Goal: Information Seeking & Learning: Learn about a topic

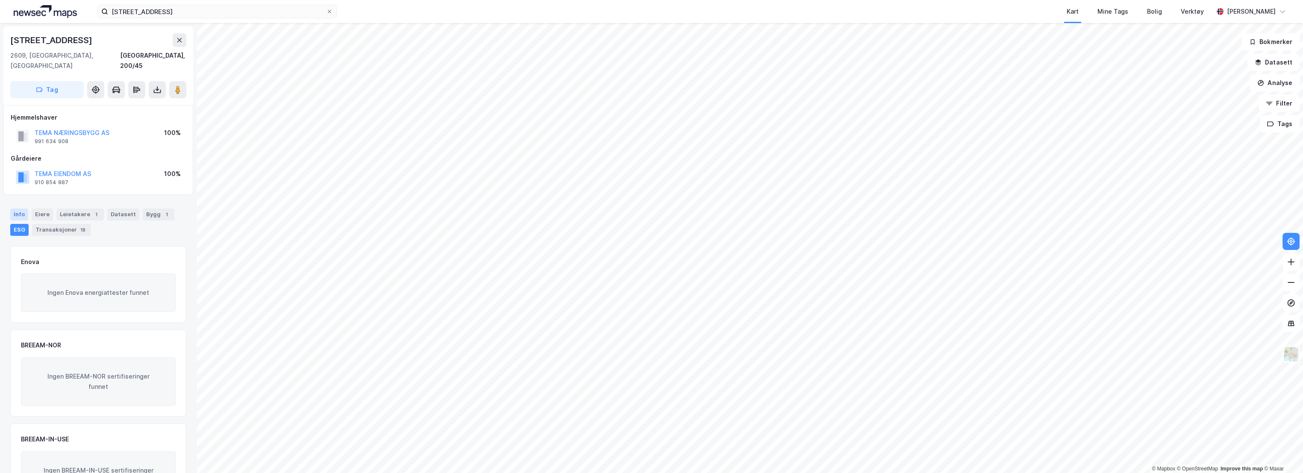
click at [17, 209] on div "Info" at bounding box center [19, 215] width 18 height 12
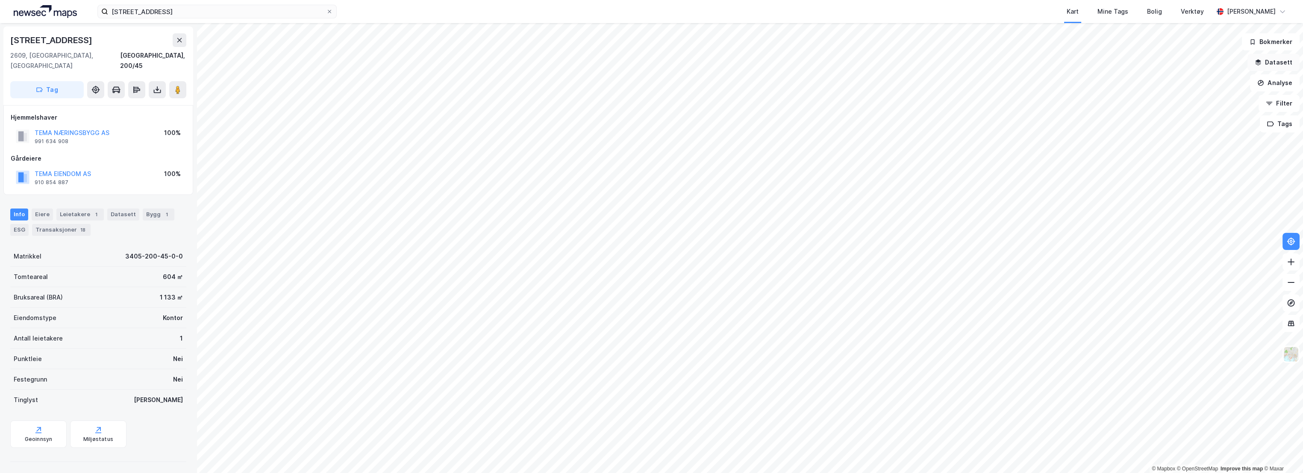
click at [1286, 68] on button "Datasett" at bounding box center [1274, 62] width 52 height 17
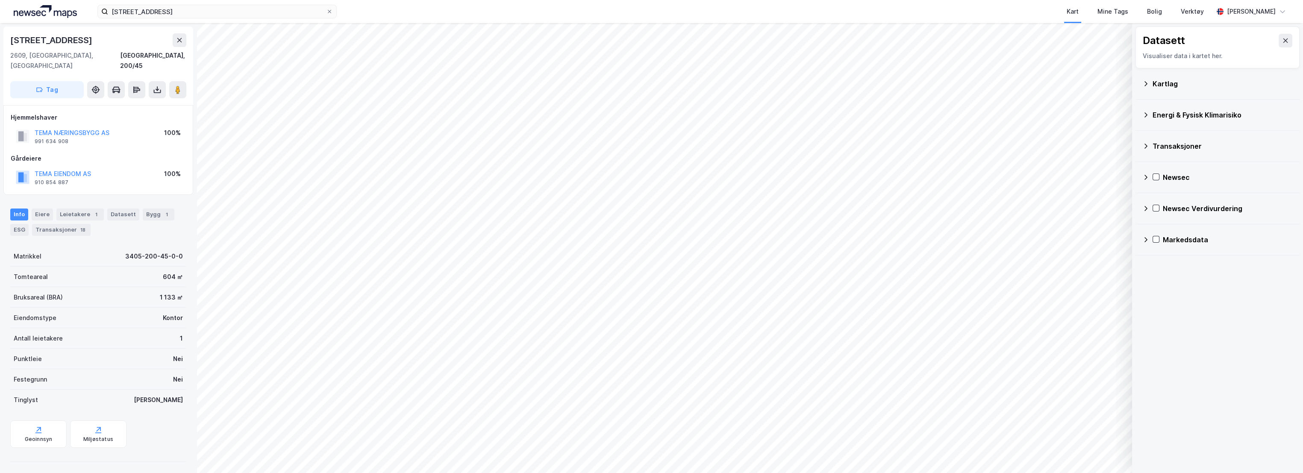
click at [1147, 179] on icon at bounding box center [1146, 177] width 7 height 7
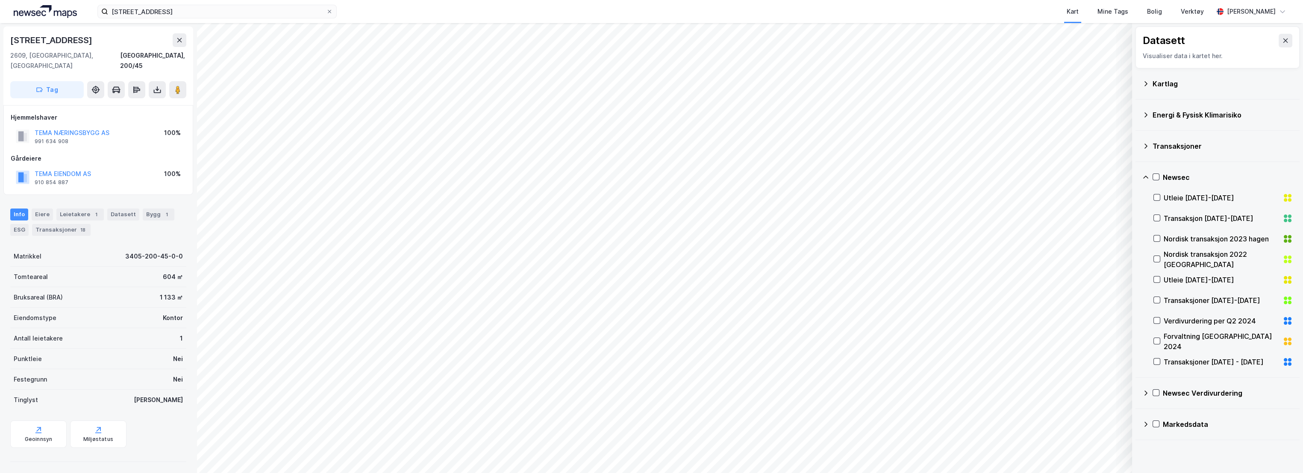
click at [1147, 179] on icon at bounding box center [1146, 177] width 7 height 7
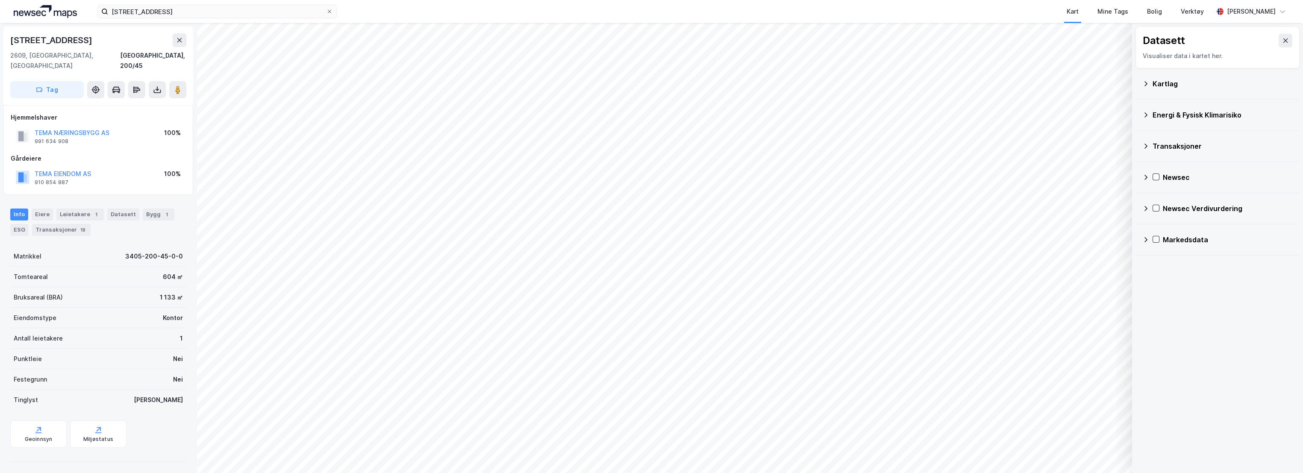
click at [1143, 213] on div "Newsec Verdivurdering" at bounding box center [1218, 208] width 150 height 21
click at [1156, 228] on icon at bounding box center [1157, 229] width 6 height 6
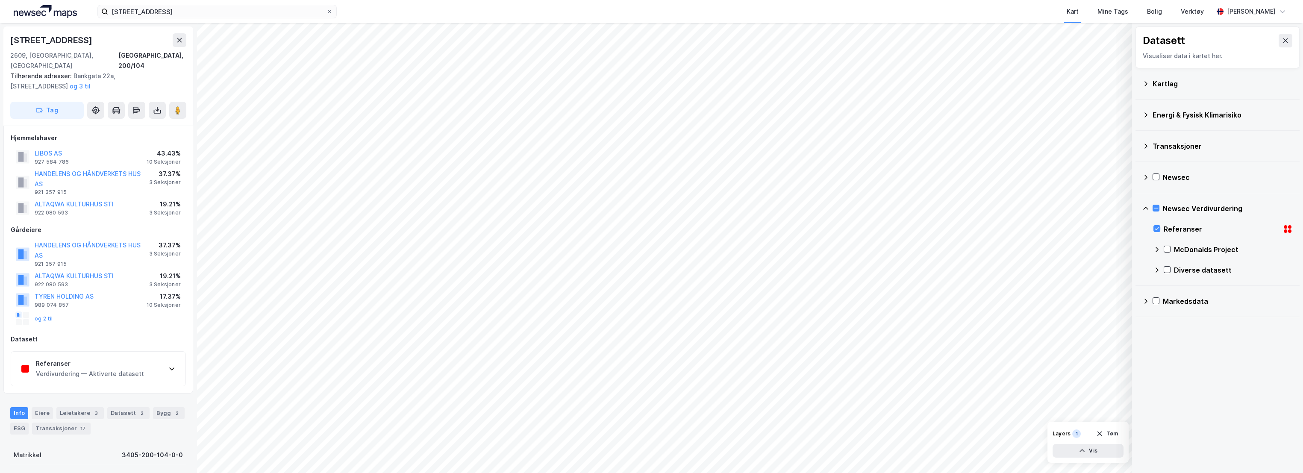
click at [133, 352] on div "Referanser Verdivurdering — Aktiverte datasett" at bounding box center [98, 369] width 174 height 34
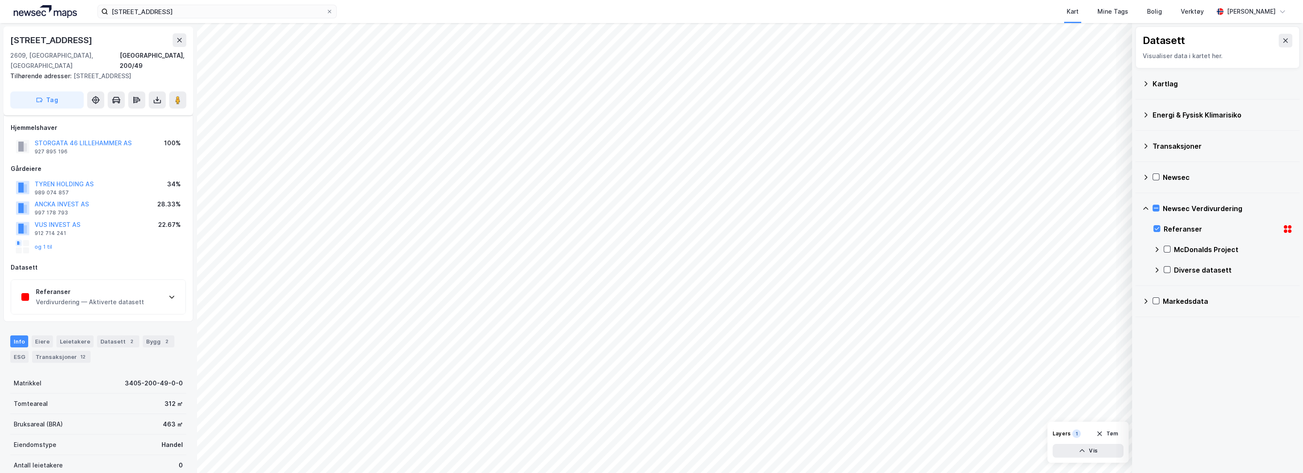
scroll to position [95, 0]
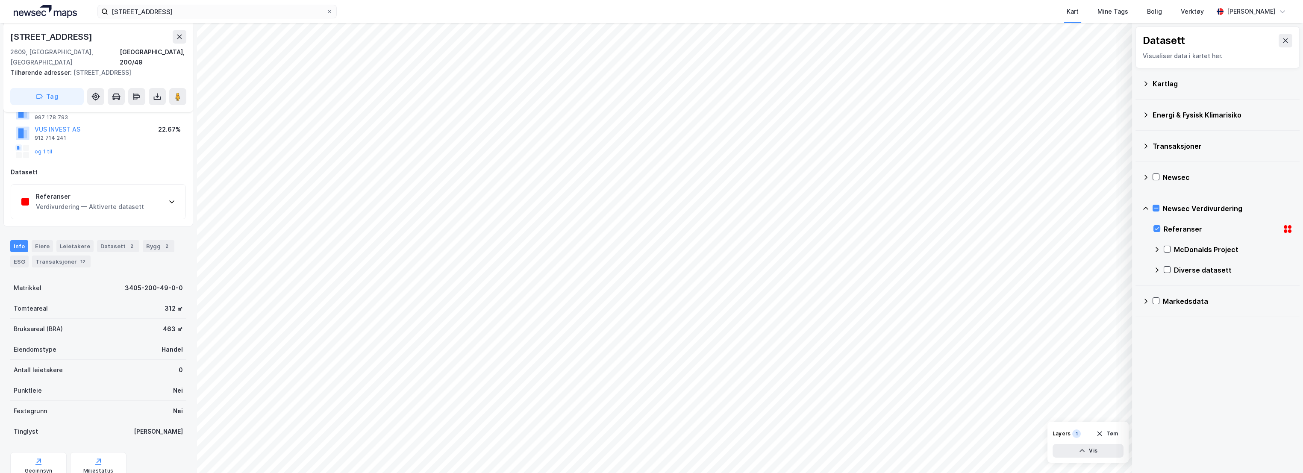
click at [91, 192] on div "Referanser" at bounding box center [90, 197] width 108 height 10
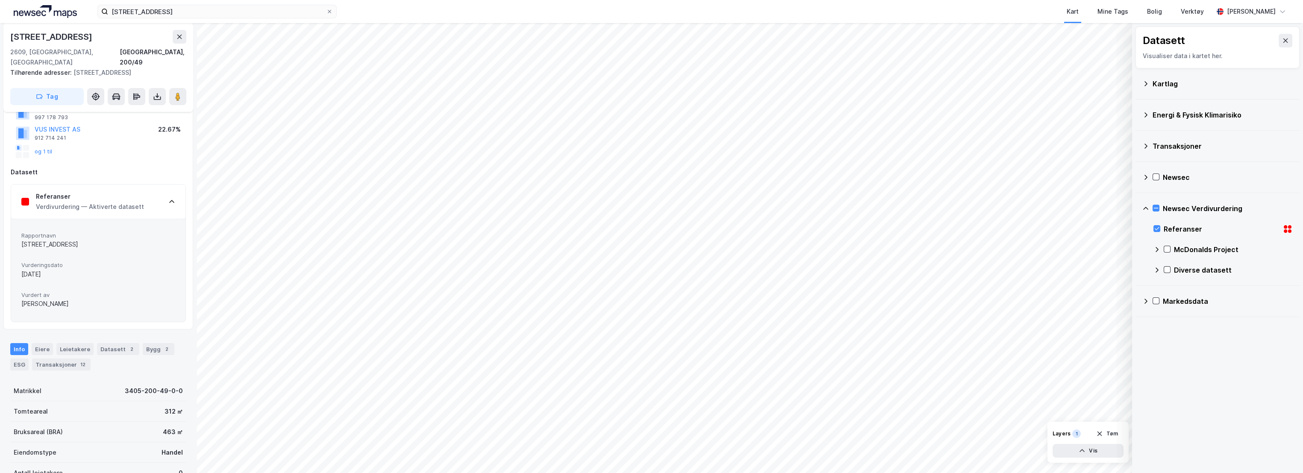
scroll to position [48, 0]
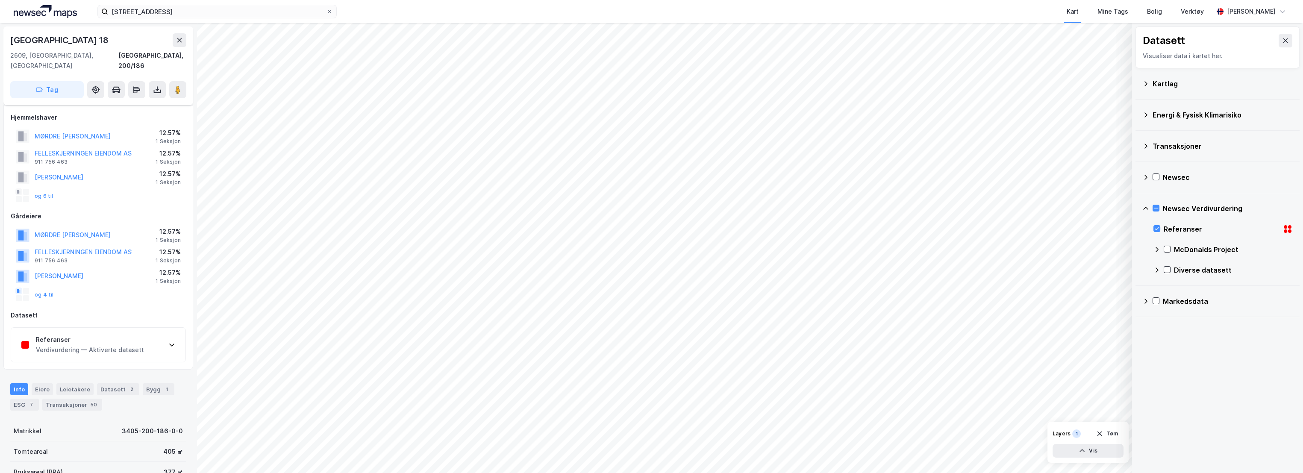
scroll to position [48, 0]
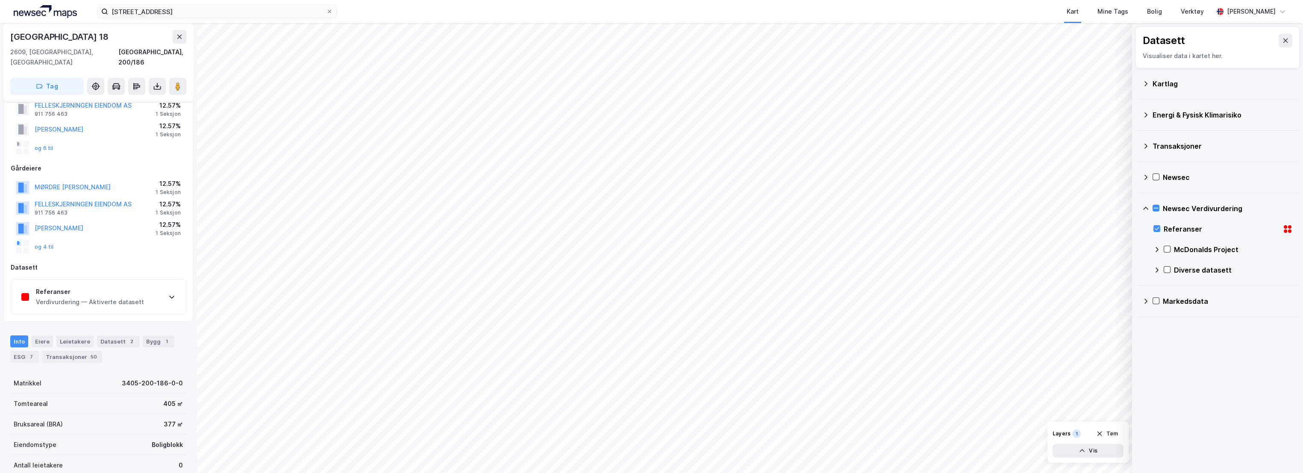
click at [123, 297] on div "Verdivurdering — Aktiverte datasett" at bounding box center [90, 302] width 108 height 10
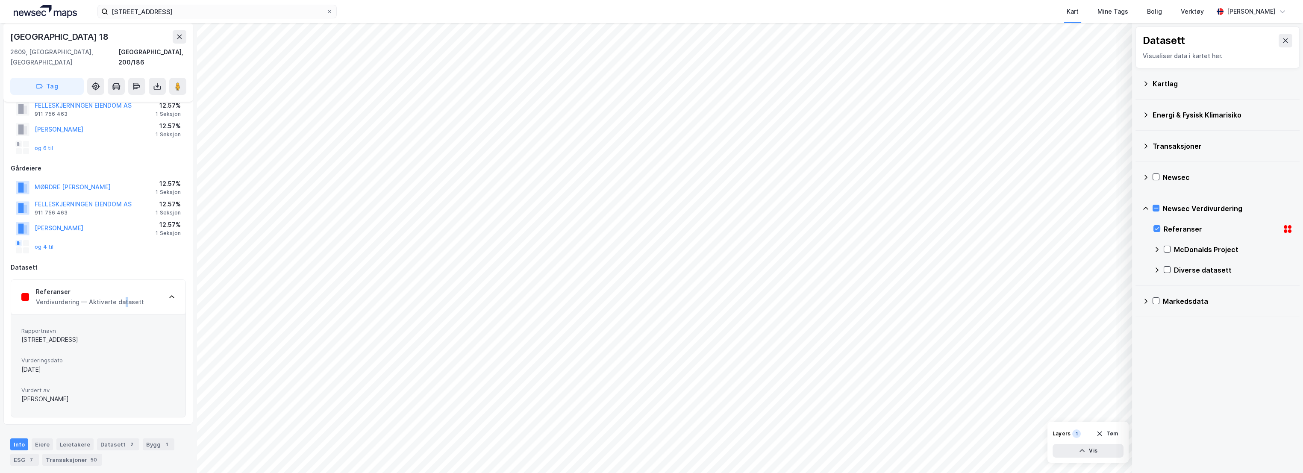
drag, startPoint x: 123, startPoint y: 287, endPoint x: 114, endPoint y: 335, distance: 48.7
click at [114, 335] on div "Rapportnavn [PERSON_NAME][STREET_ADDRESS]" at bounding box center [98, 336] width 154 height 23
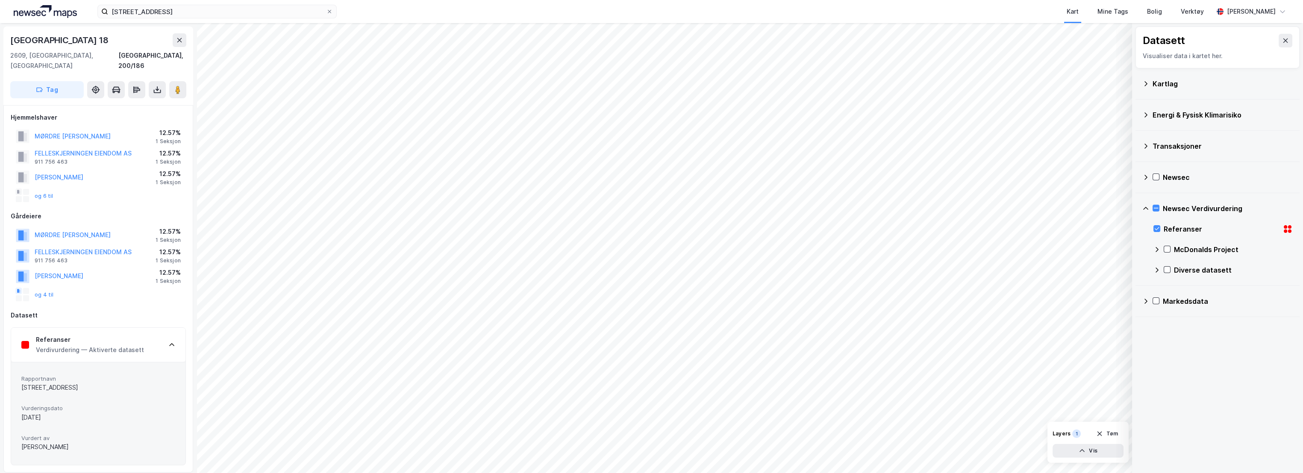
scroll to position [0, 0]
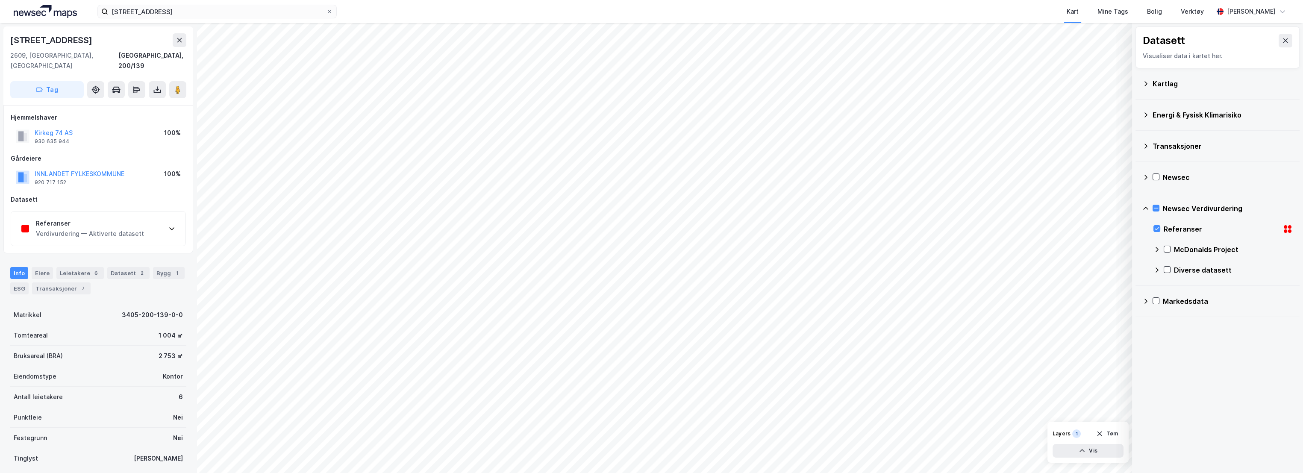
click at [96, 235] on div "Referanser Verdivurdering — Aktiverte datasett" at bounding box center [98, 229] width 174 height 34
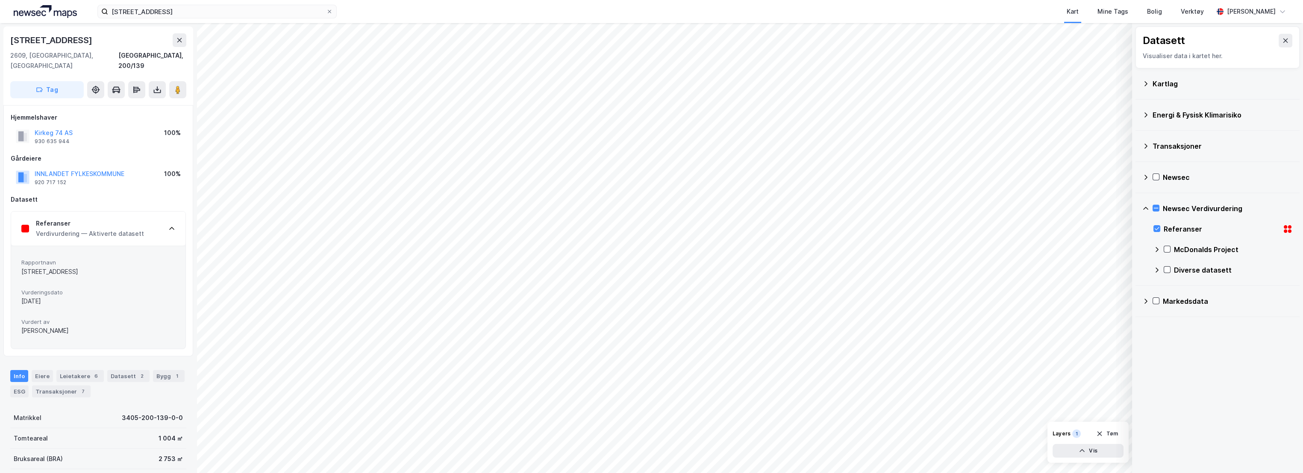
click at [133, 229] on div "Verdivurdering — Aktiverte datasett" at bounding box center [90, 234] width 108 height 10
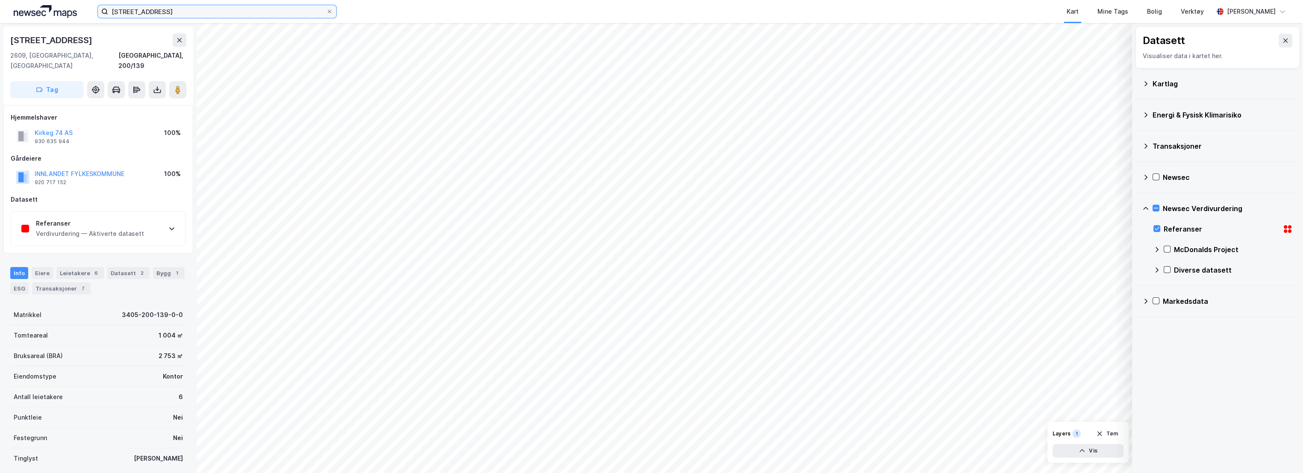
click at [192, 14] on input "[STREET_ADDRESS]" at bounding box center [217, 11] width 218 height 13
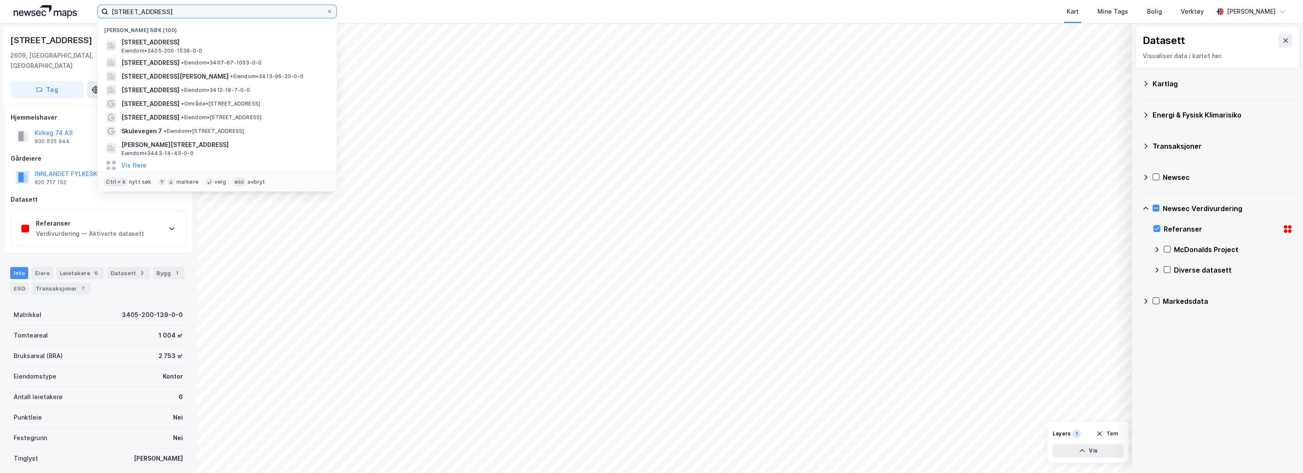
click at [192, 14] on input "[STREET_ADDRESS]" at bounding box center [217, 11] width 218 height 13
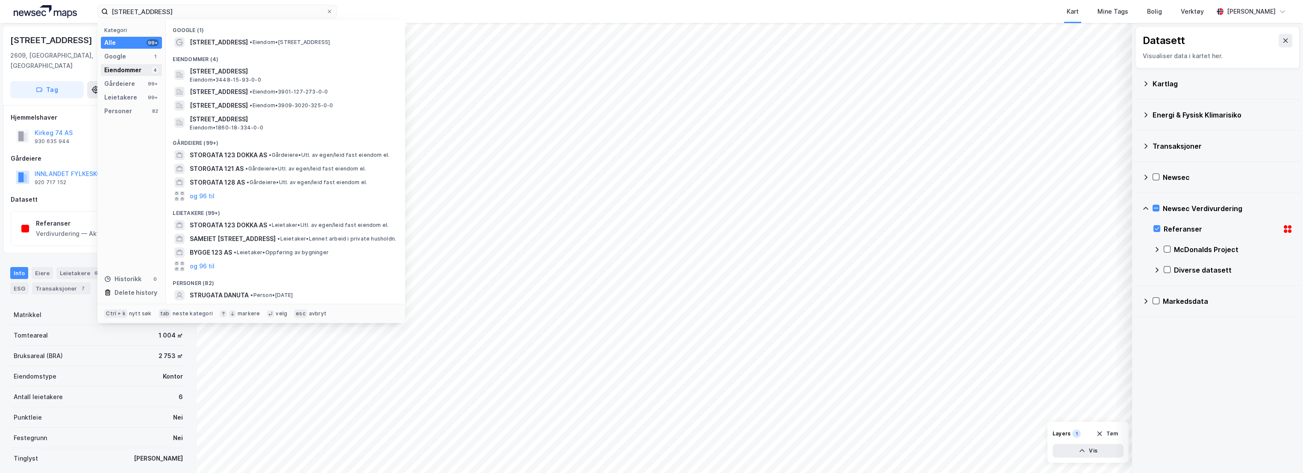
click at [133, 74] on div "Eiendommer" at bounding box center [122, 70] width 37 height 10
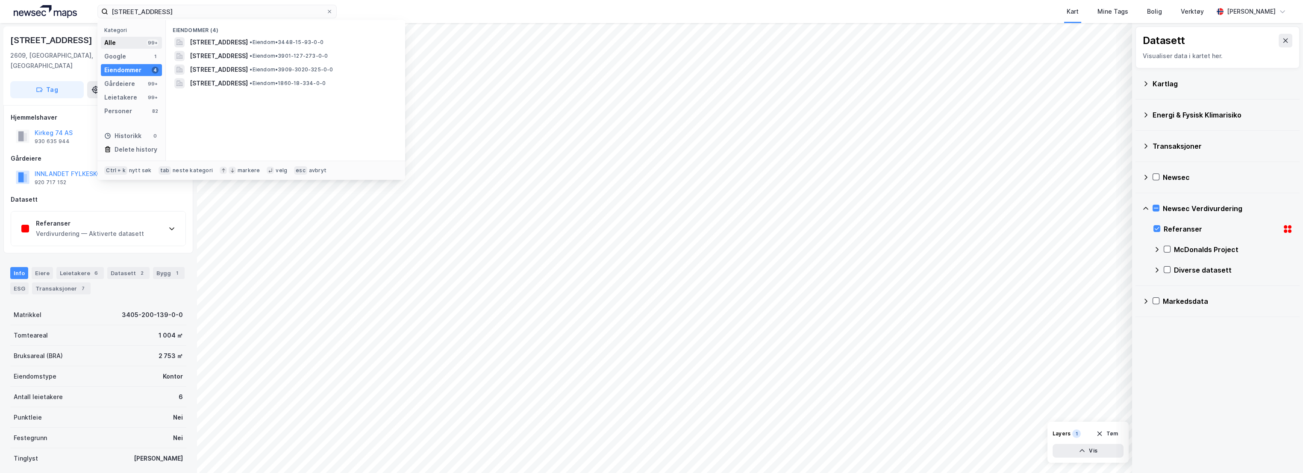
click at [136, 42] on div "Alle 99+" at bounding box center [131, 43] width 61 height 12
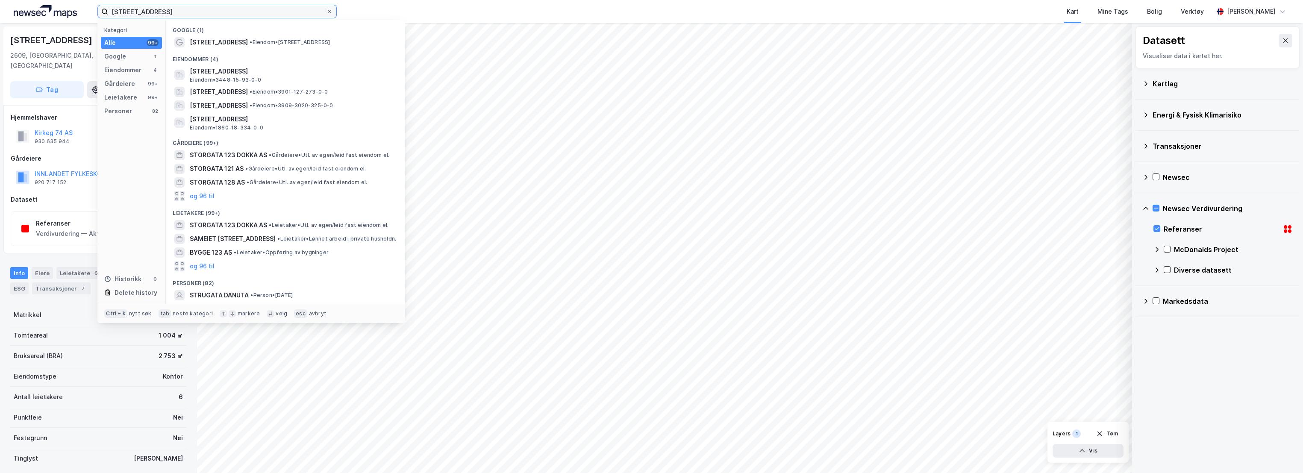
click at [152, 13] on input "[STREET_ADDRESS]" at bounding box center [217, 11] width 218 height 13
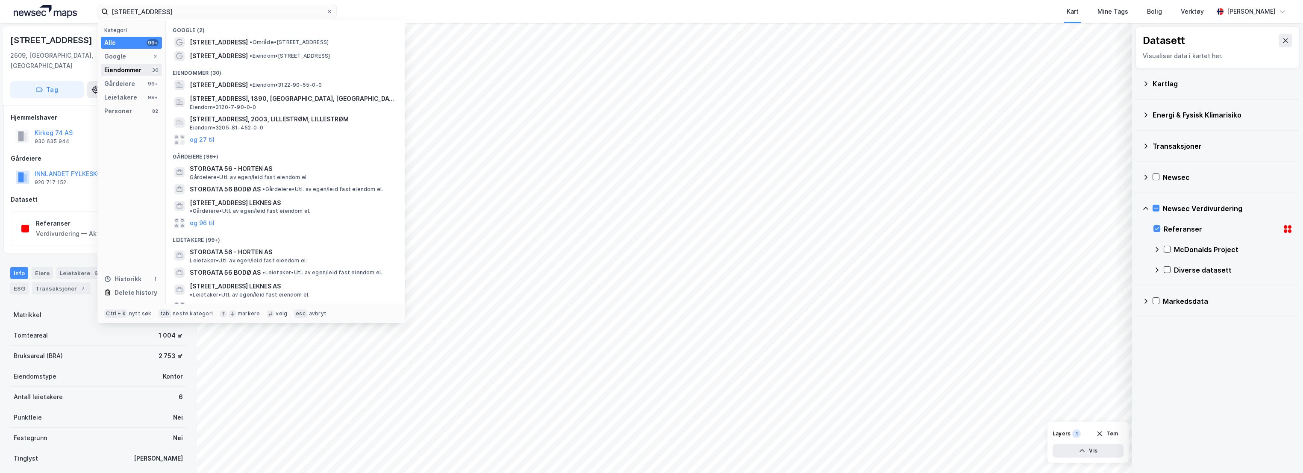
click at [130, 66] on div "Eiendommer" at bounding box center [122, 70] width 37 height 10
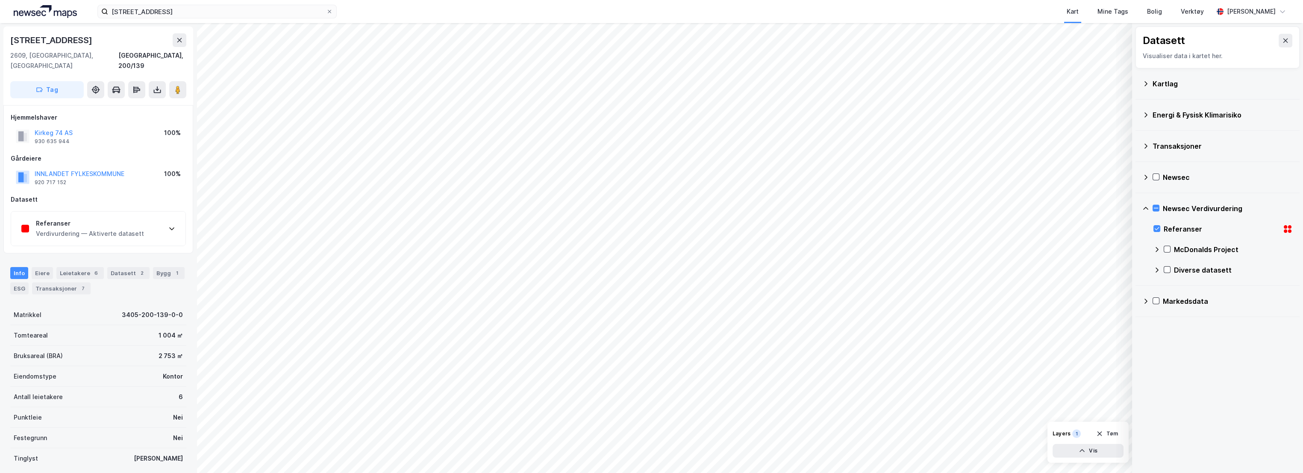
click at [448, 12] on div "Kart Mine Tags Bolig Verktøy" at bounding box center [796, 11] width 836 height 23
click at [154, 13] on input "[STREET_ADDRESS]" at bounding box center [217, 11] width 218 height 13
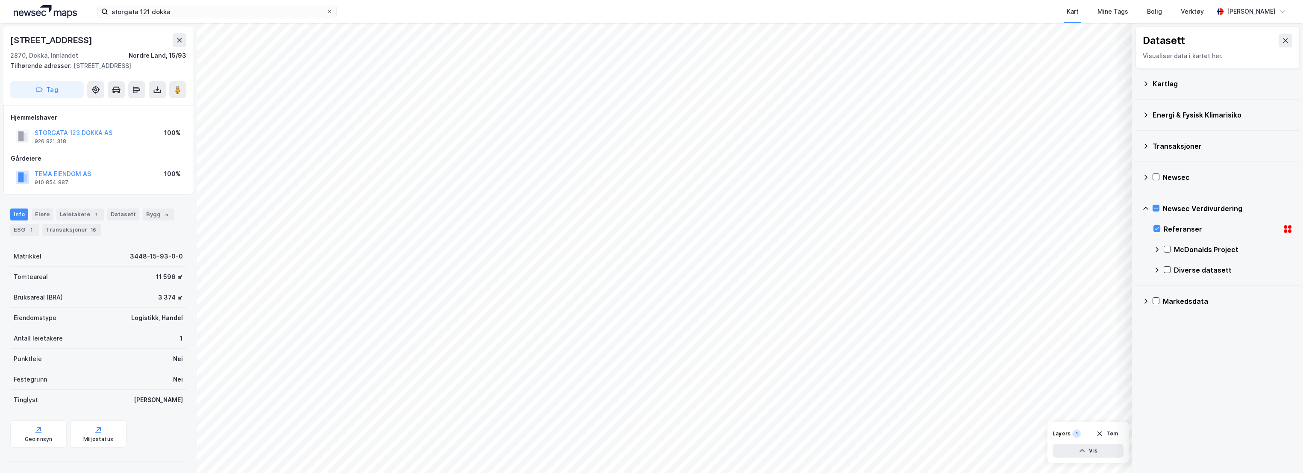
click at [76, 40] on div "[STREET_ADDRESS]" at bounding box center [98, 40] width 176 height 14
click at [71, 212] on div "Leietakere 1" at bounding box center [79, 215] width 47 height 12
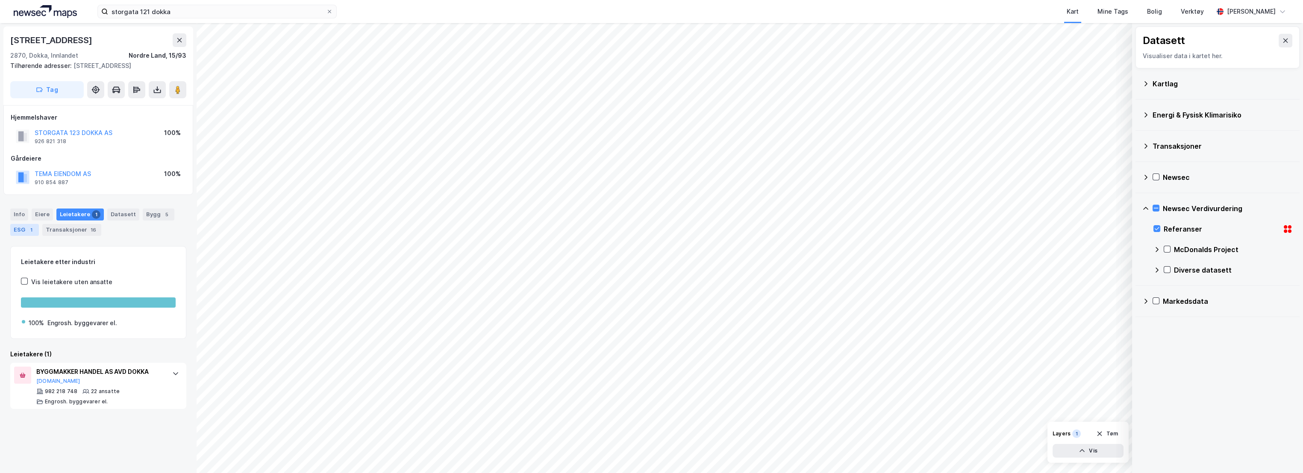
click at [17, 226] on div "ESG 1" at bounding box center [24, 230] width 29 height 12
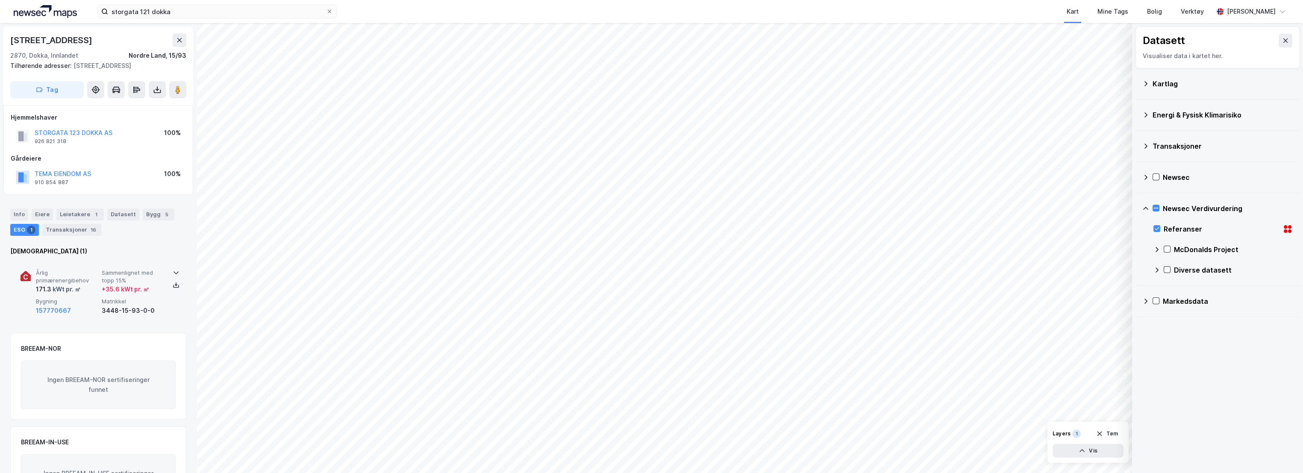
click at [89, 267] on div "Årlig primærenergibehov 171.3 kWt pr. ㎡ Sammenlignet med topp 15% + 35.6 kWt pr…" at bounding box center [99, 292] width 156 height 66
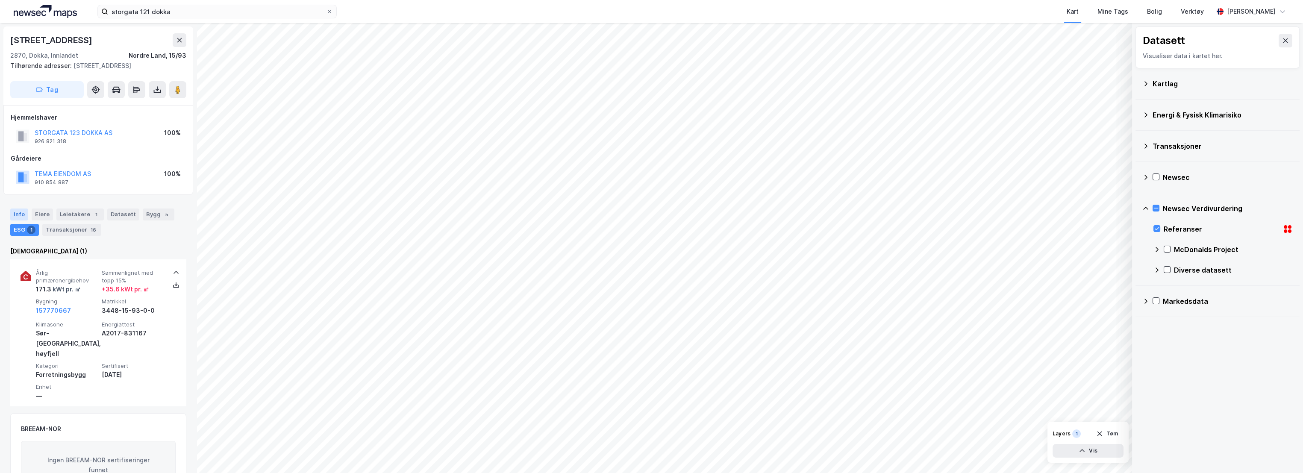
click at [18, 215] on div "Info" at bounding box center [19, 215] width 18 height 12
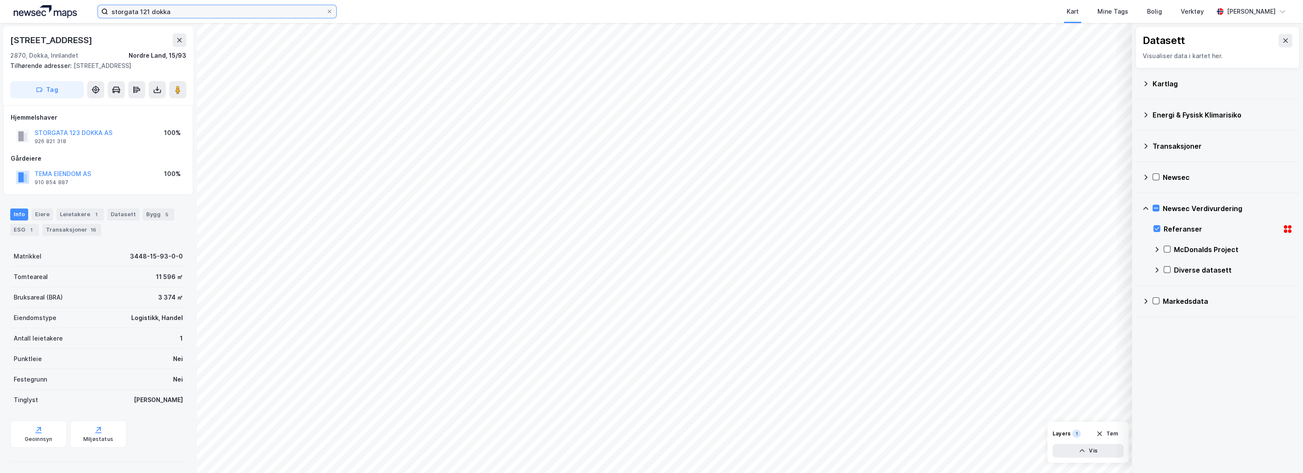
click at [201, 12] on input "storgata 121 dokka" at bounding box center [217, 11] width 218 height 13
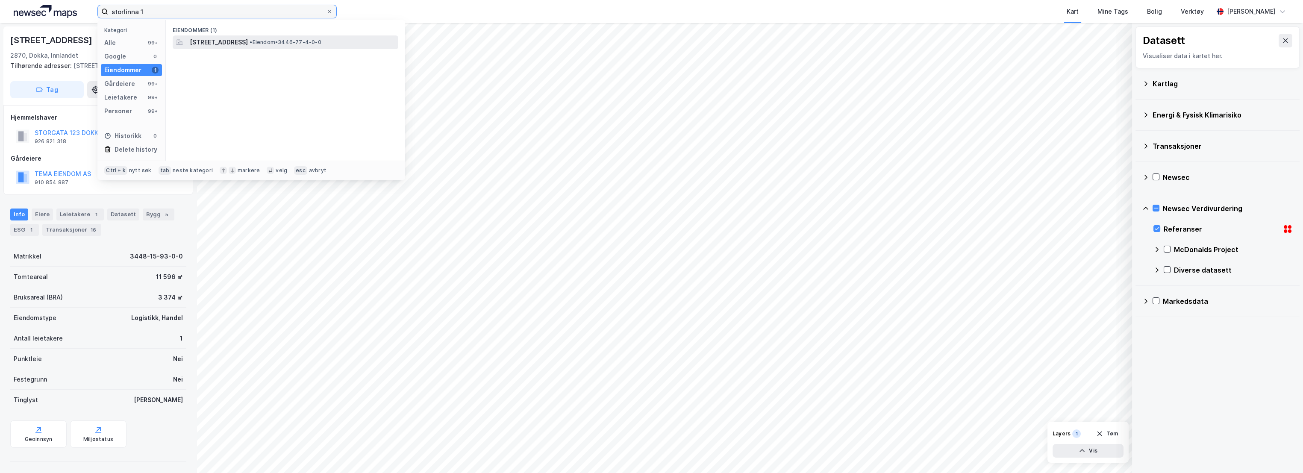
type input "storlinna 1"
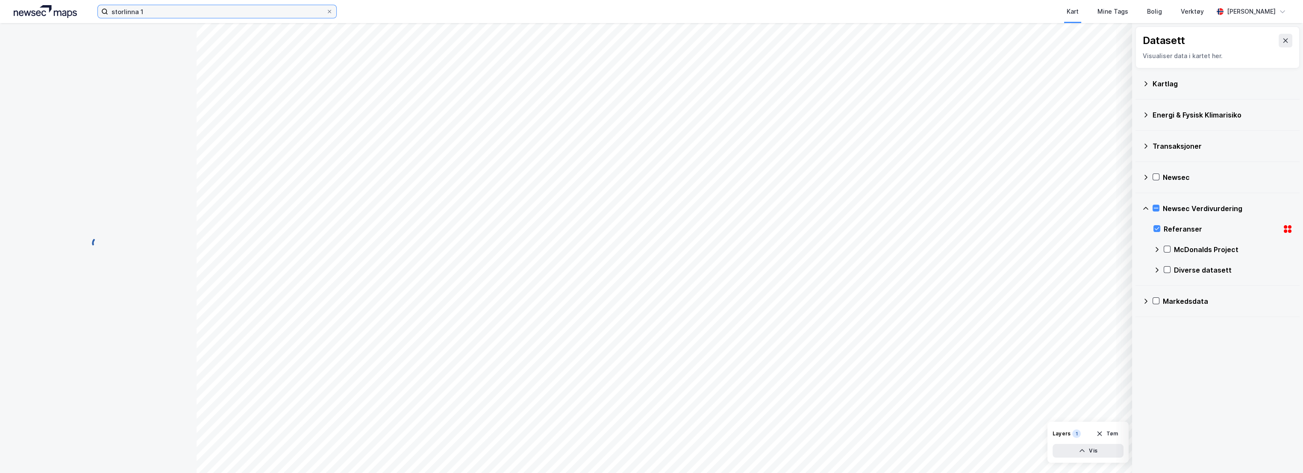
scroll to position [0, 0]
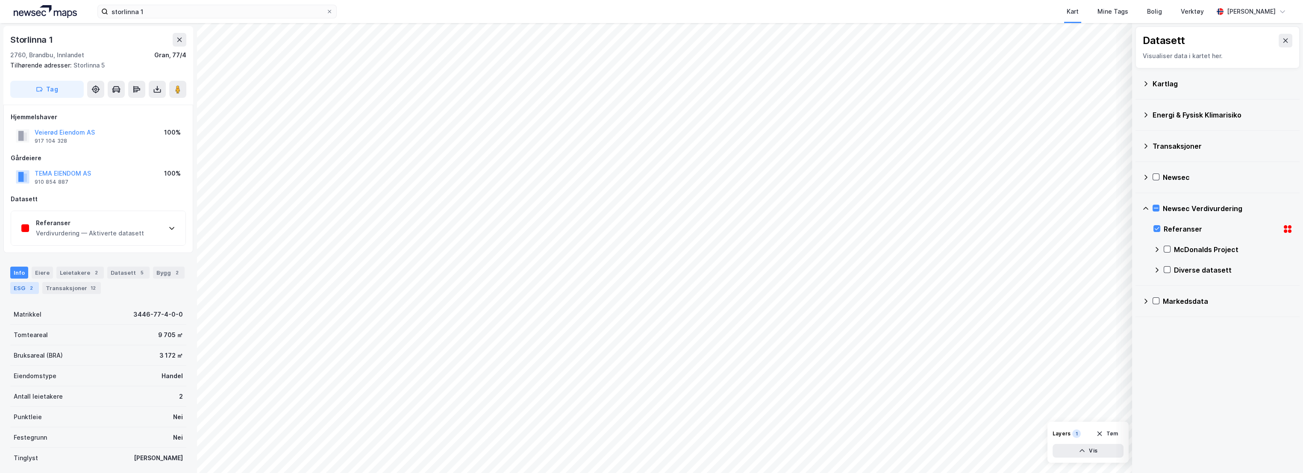
click at [25, 282] on div "ESG 2" at bounding box center [24, 288] width 29 height 12
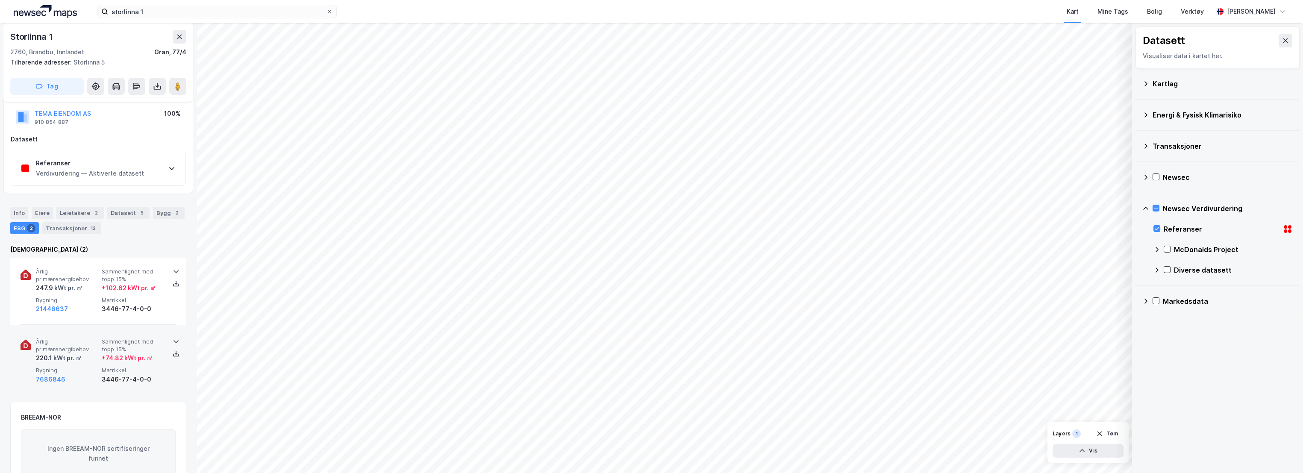
scroll to position [142, 0]
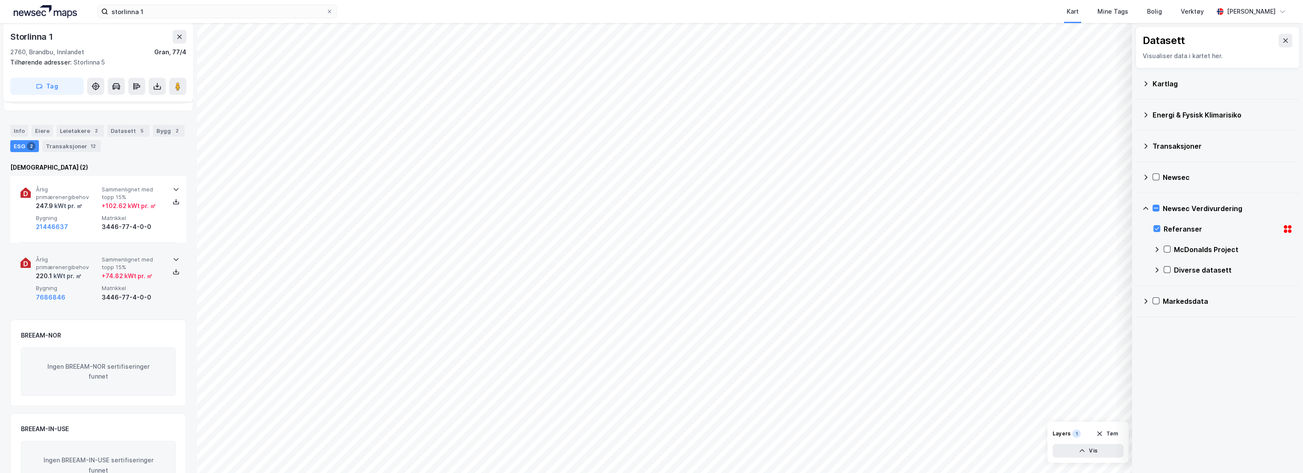
click at [94, 263] on span "Årlig primærenergibehov" at bounding box center [67, 263] width 62 height 15
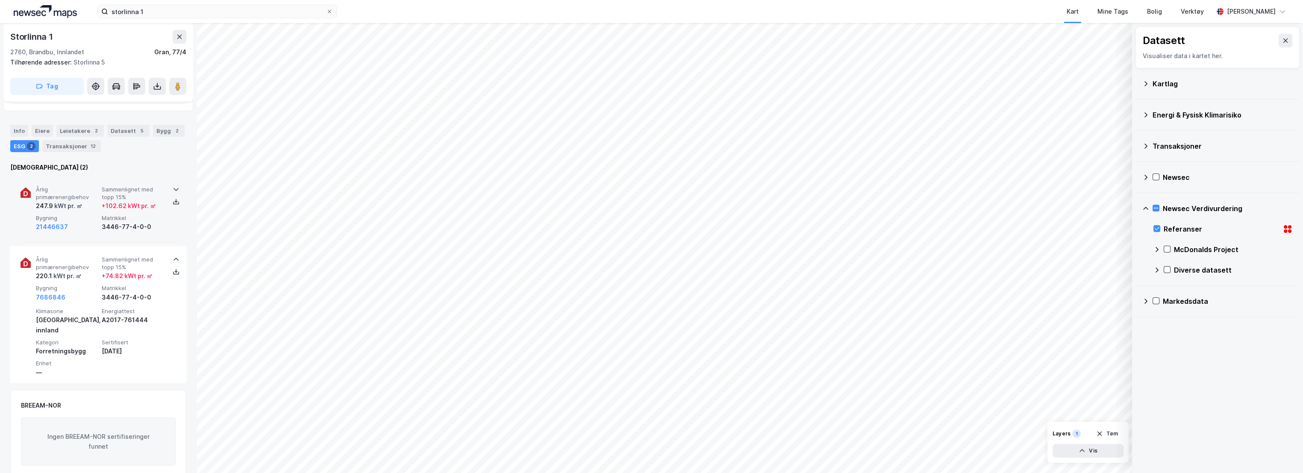
click at [99, 218] on div "Årlig primærenergibehov 247.9 kWt pr. ㎡ Sammenlignet med topp 15% + 102.62 kWt …" at bounding box center [100, 209] width 128 height 46
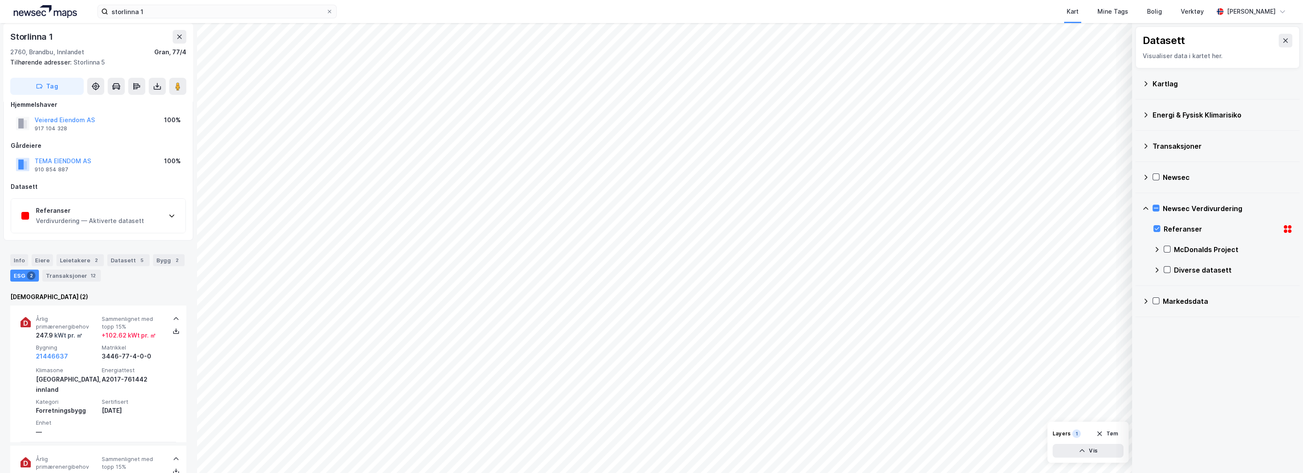
scroll to position [0, 0]
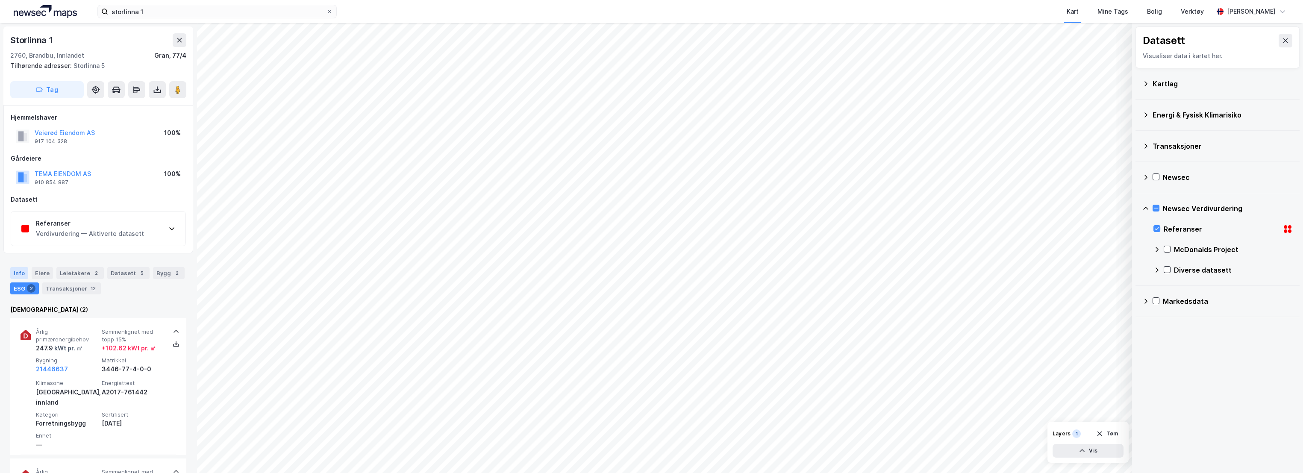
click at [26, 271] on div "Info" at bounding box center [19, 273] width 18 height 12
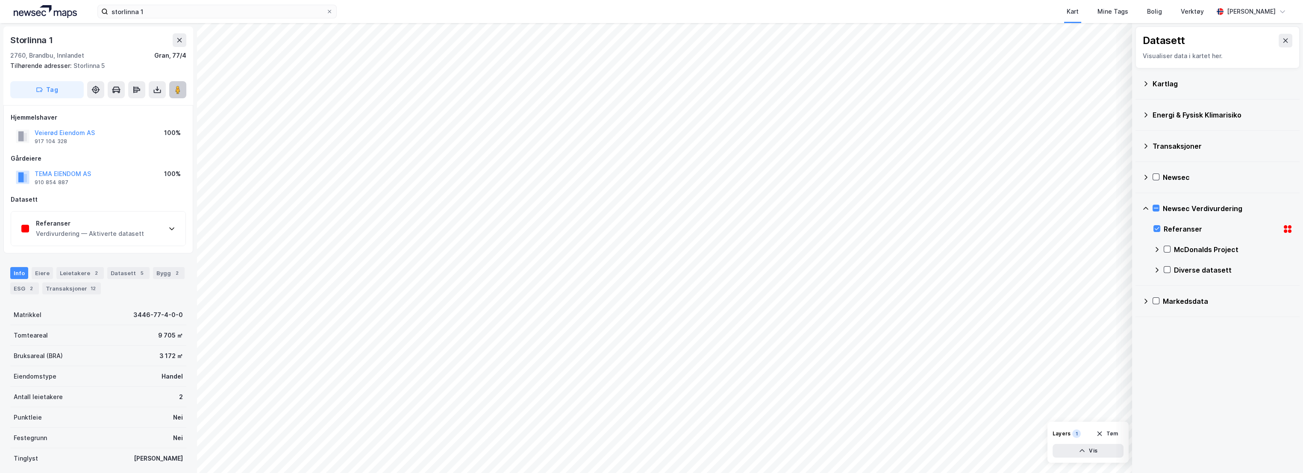
click at [178, 92] on image at bounding box center [177, 89] width 5 height 9
